Goal: Task Accomplishment & Management: Complete application form

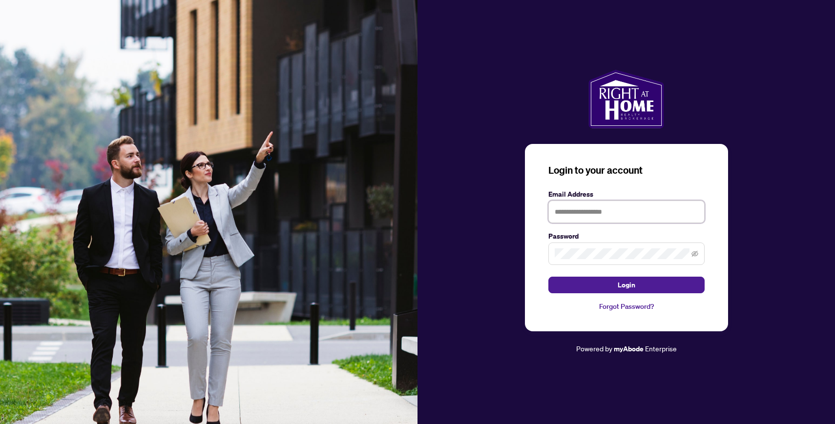
type input "**********"
click at [626, 285] on button "Login" at bounding box center [626, 285] width 156 height 17
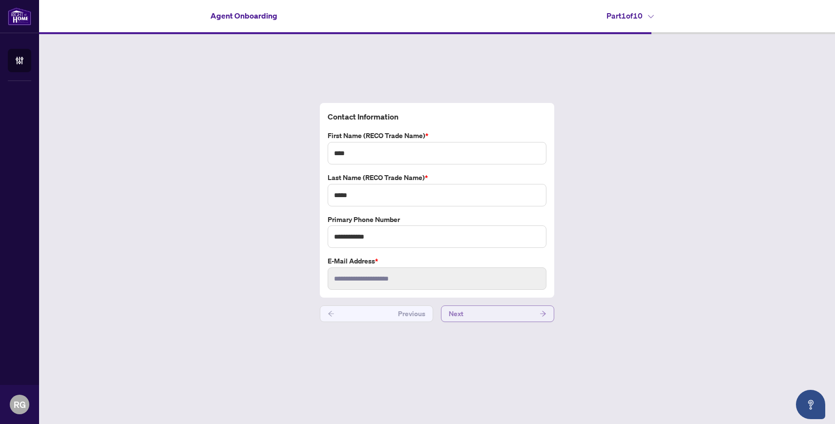
click at [475, 315] on button "Next" at bounding box center [497, 314] width 113 height 17
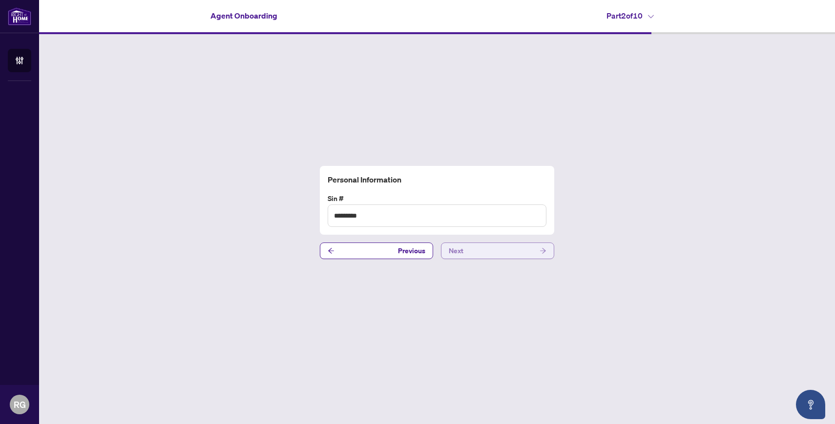
click at [499, 250] on button "Next" at bounding box center [497, 251] width 113 height 17
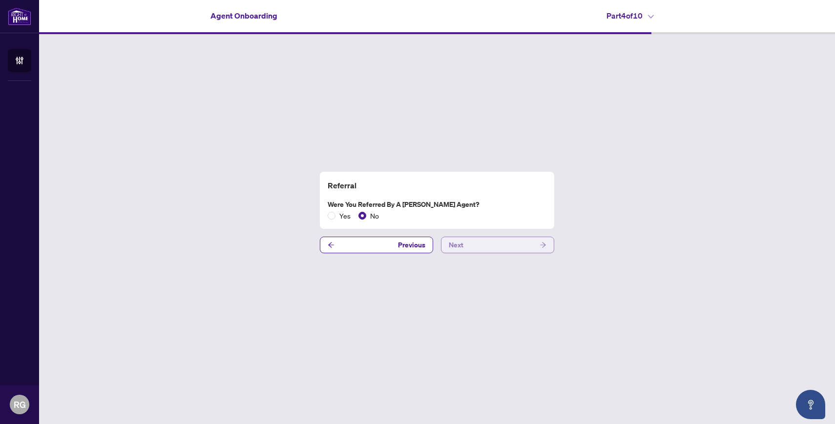
click at [499, 249] on button "Next" at bounding box center [497, 245] width 113 height 17
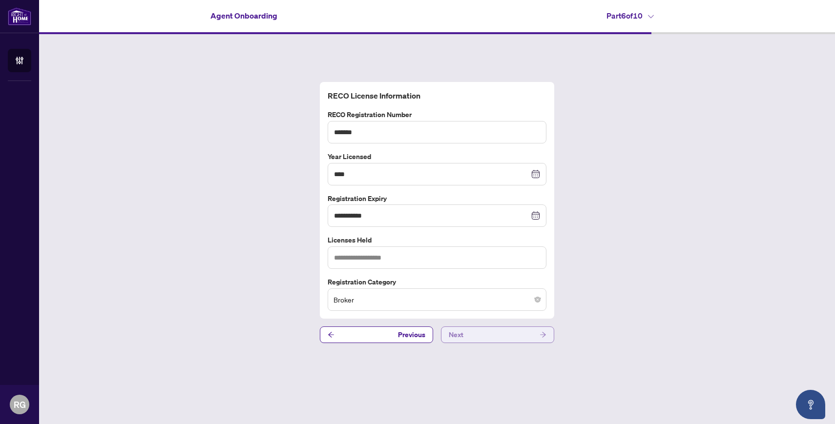
click at [493, 335] on button "Next" at bounding box center [497, 335] width 113 height 17
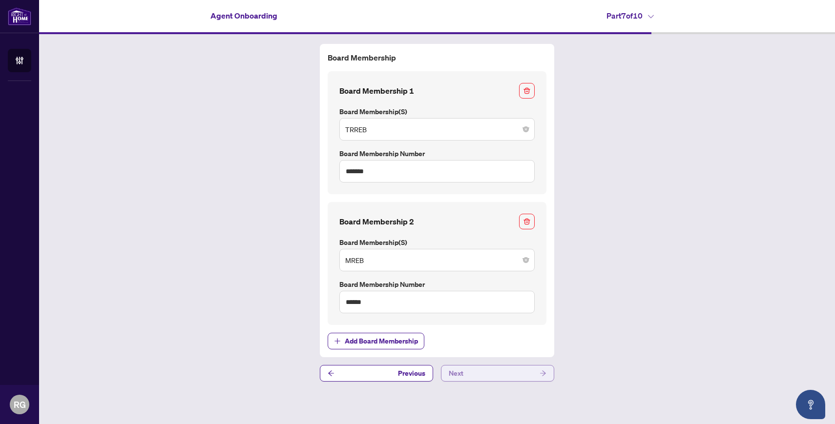
click at [487, 374] on button "Next" at bounding box center [497, 373] width 113 height 17
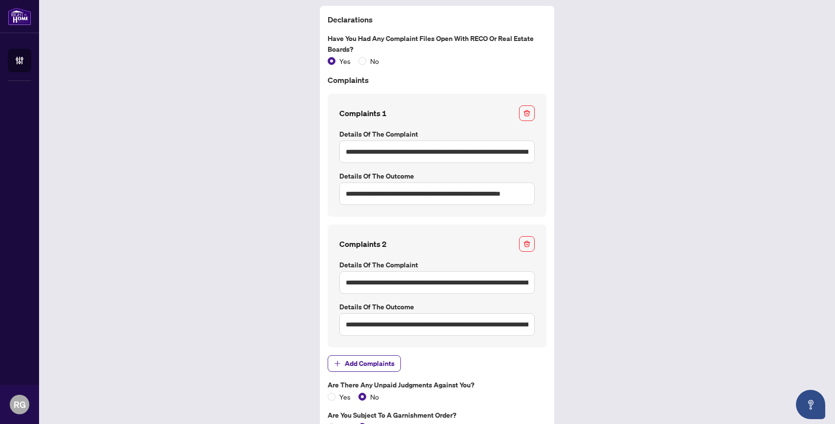
scroll to position [84, 0]
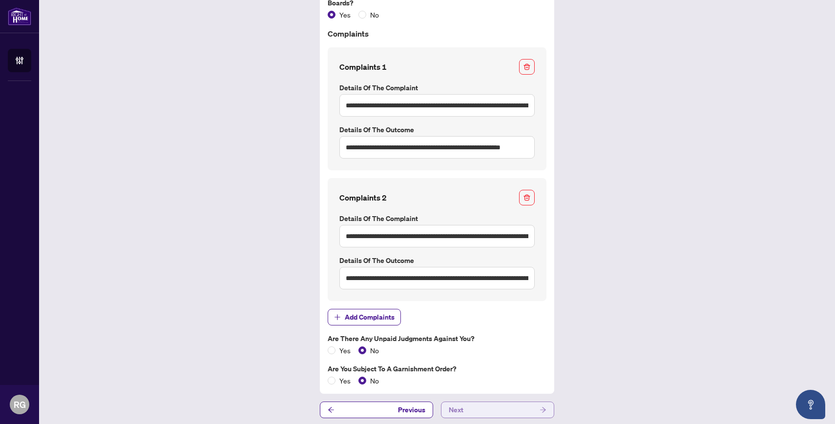
click at [469, 408] on button "Next" at bounding box center [497, 410] width 113 height 17
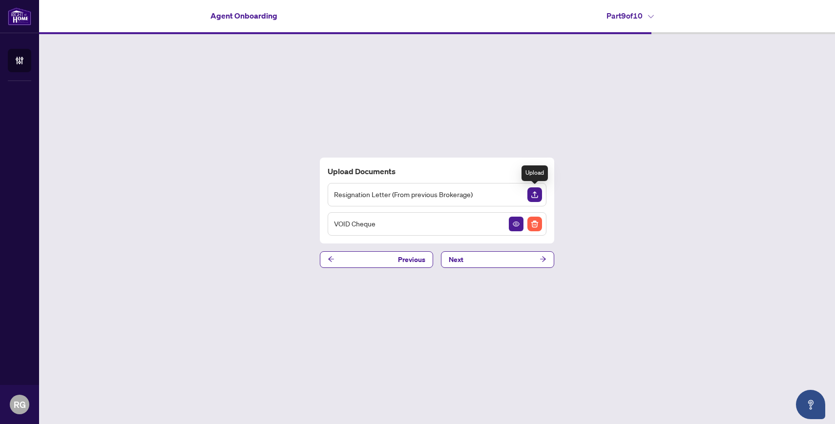
click at [540, 193] on img "Upload Document" at bounding box center [534, 194] width 15 height 15
click at [470, 254] on button "Next" at bounding box center [497, 259] width 113 height 17
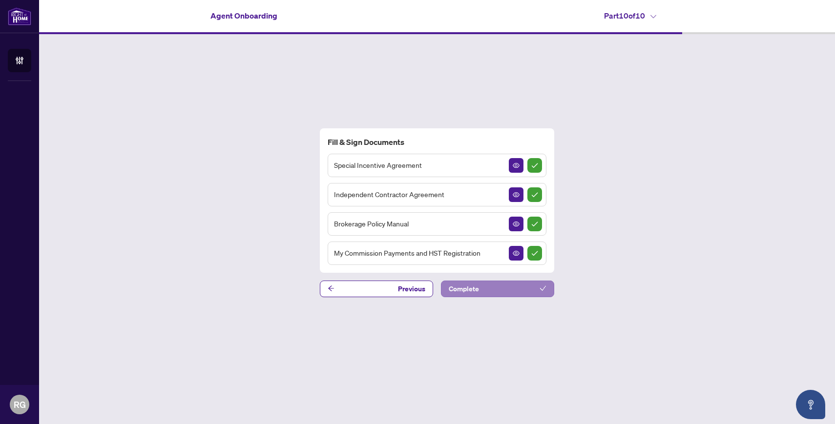
click at [515, 284] on button "Complete" at bounding box center [497, 289] width 113 height 17
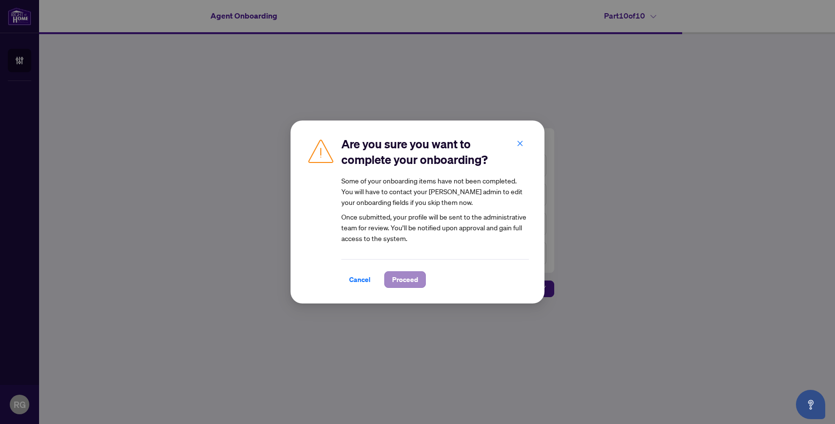
click at [408, 283] on span "Proceed" at bounding box center [405, 280] width 26 height 16
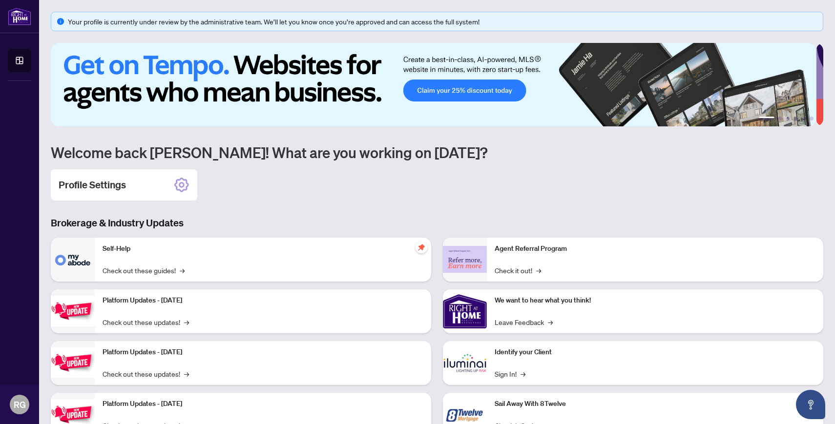
scroll to position [38, 0]
